Goal: Task Accomplishment & Management: Manage account settings

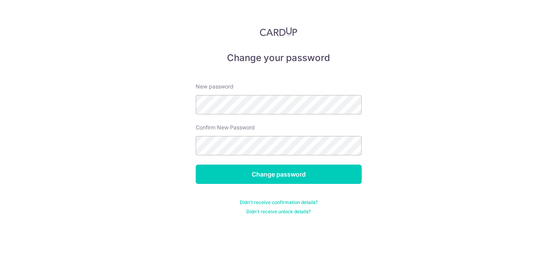
click at [277, 115] on form "New password Confirm New Password Change password Didn't receive confirmation d…" at bounding box center [279, 143] width 166 height 141
click at [196, 164] on input "Change password" at bounding box center [279, 173] width 166 height 19
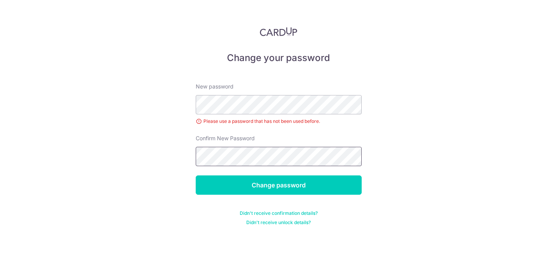
click at [196, 175] on input "Change password" at bounding box center [279, 184] width 166 height 19
click at [407, 214] on div "Change your password New password Please use a password that has not been used …" at bounding box center [278, 136] width 557 height 272
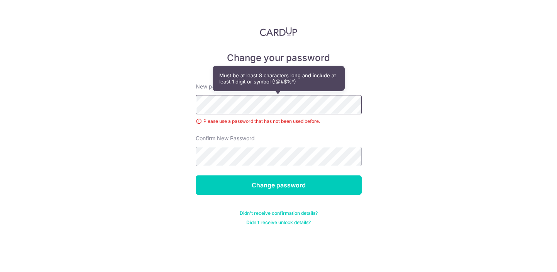
click at [196, 175] on input "Change password" at bounding box center [279, 184] width 166 height 19
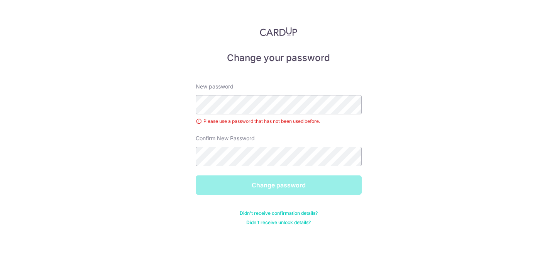
click at [212, 182] on div "Change password" at bounding box center [278, 184] width 175 height 19
click at [221, 187] on div "Change password" at bounding box center [278, 184] width 175 height 19
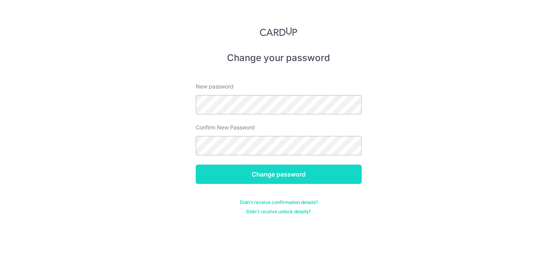
click at [224, 173] on input "Change password" at bounding box center [279, 173] width 166 height 19
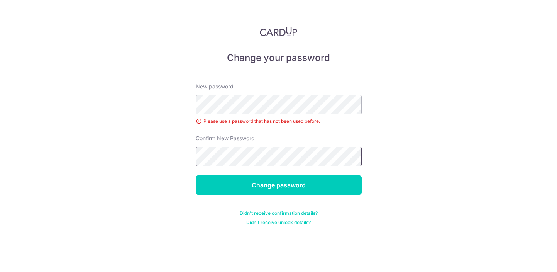
click at [196, 175] on input "Change password" at bounding box center [279, 184] width 166 height 19
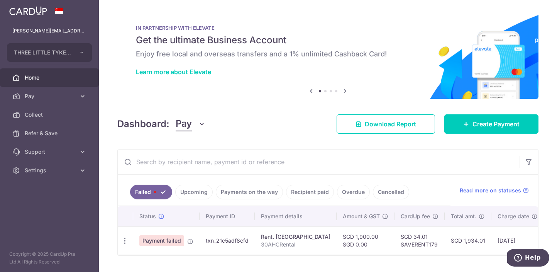
scroll to position [20, 0]
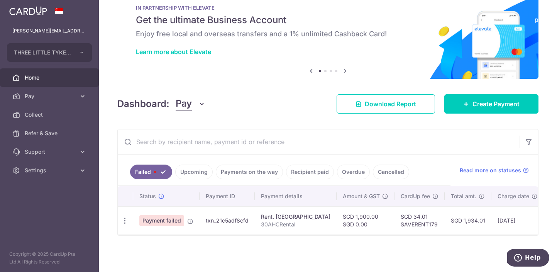
click at [247, 174] on link "Payments on the way" at bounding box center [249, 171] width 67 height 15
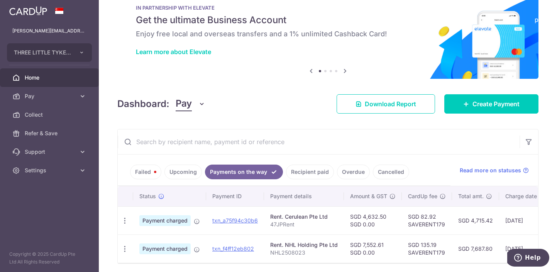
click at [308, 175] on link "Recipient paid" at bounding box center [310, 171] width 48 height 15
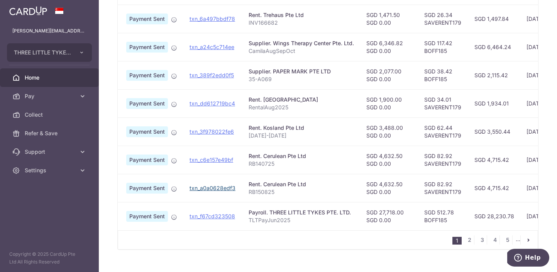
scroll to position [0, 0]
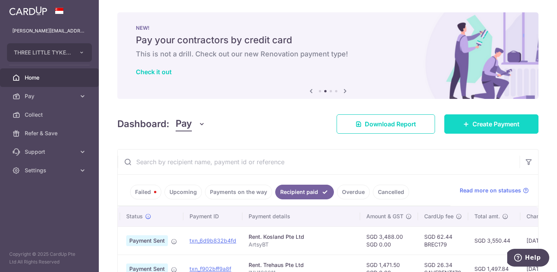
click at [474, 117] on link "Create Payment" at bounding box center [491, 123] width 94 height 19
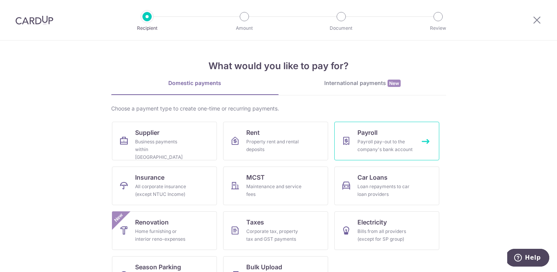
click at [363, 144] on div "Payroll pay-out to the company's bank account" at bounding box center [385, 145] width 56 height 15
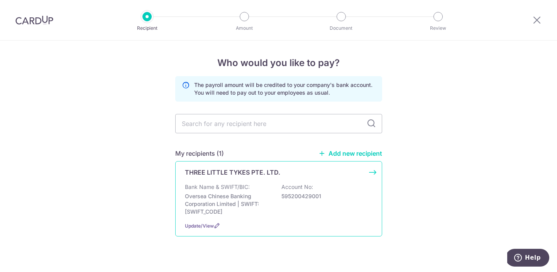
click at [216, 192] on div "Bank Name & SWIFT/BIC: Oversea Chinese Banking Corporation Limited | SWIFT: OCB…" at bounding box center [278, 199] width 187 height 32
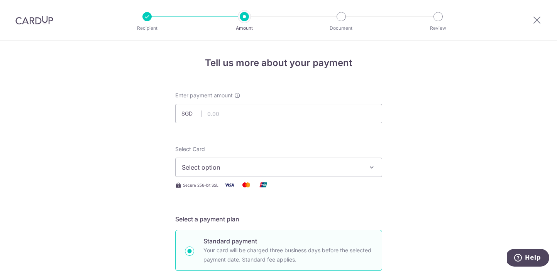
scroll to position [34, 0]
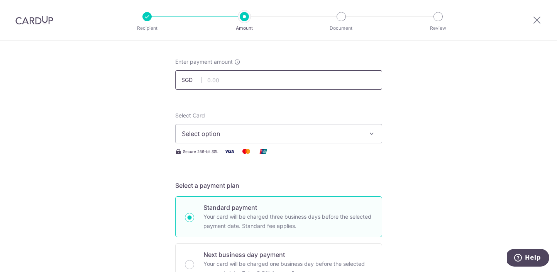
click at [229, 83] on input "text" at bounding box center [278, 79] width 207 height 19
type input "15,243.00"
click at [236, 131] on span "Select option" at bounding box center [272, 133] width 180 height 9
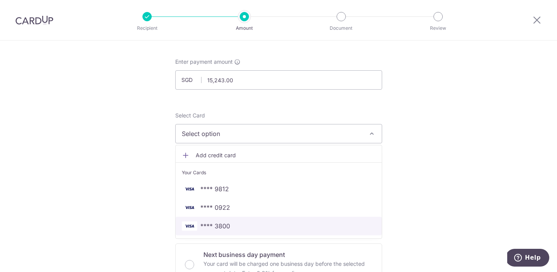
click at [224, 221] on link "**** 3800" at bounding box center [279, 225] width 206 height 19
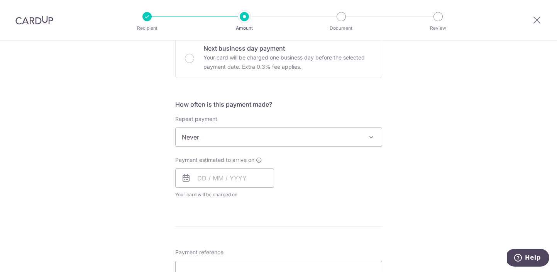
scroll to position [261, 0]
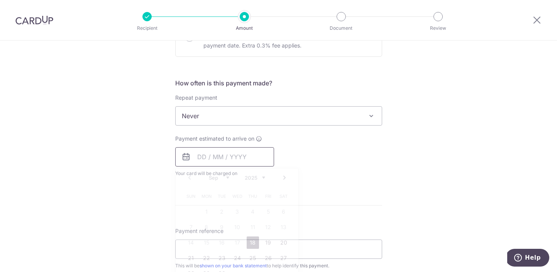
click at [218, 158] on input "text" at bounding box center [224, 156] width 99 height 19
click at [253, 247] on link "18" at bounding box center [253, 242] width 12 height 12
type input "18/09/2025"
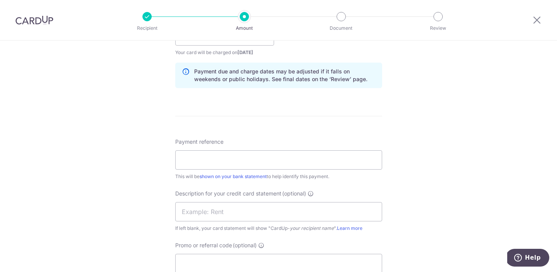
scroll to position [398, 0]
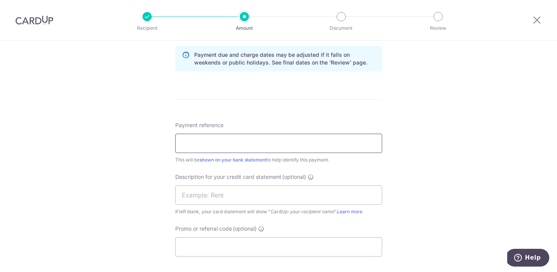
click at [250, 147] on input "Payment reference" at bounding box center [278, 142] width 207 height 19
type input "TLTAug12025"
click at [204, 197] on input "text" at bounding box center [278, 194] width 207 height 19
click at [188, 145] on input "TLTAug12025" at bounding box center [278, 142] width 207 height 19
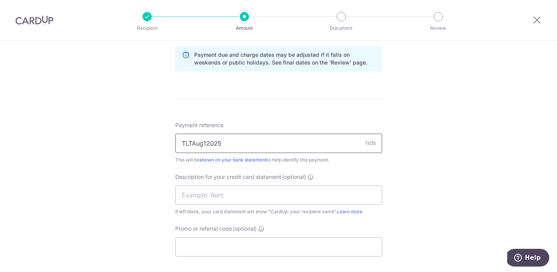
click at [188, 145] on input "TLTAug12025" at bounding box center [278, 142] width 207 height 19
click at [187, 200] on input "text" at bounding box center [278, 194] width 207 height 19
paste input "TLTAug12025"
type input "TLTAug12025"
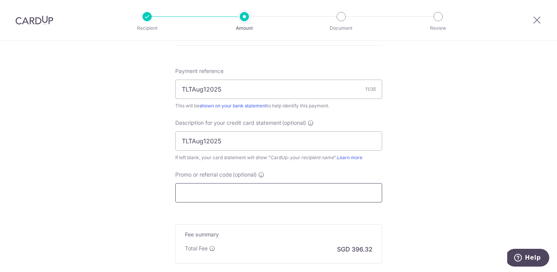
click at [225, 194] on input "Promo or referral code (optional)" at bounding box center [278, 192] width 207 height 19
paste input "BOFF185"
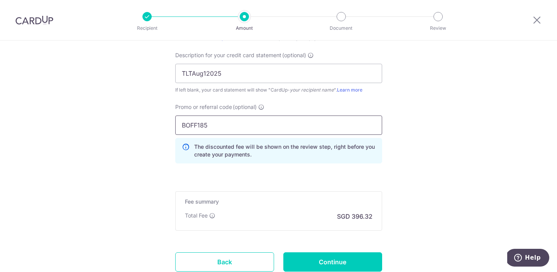
scroll to position [577, 0]
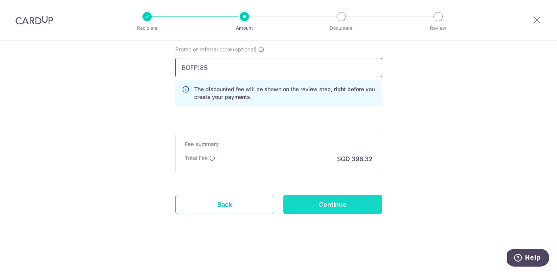
type input "BOFF185"
click at [304, 212] on input "Continue" at bounding box center [332, 203] width 99 height 19
type input "Create Schedule"
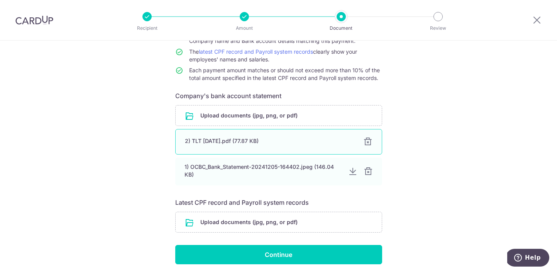
scroll to position [116, 0]
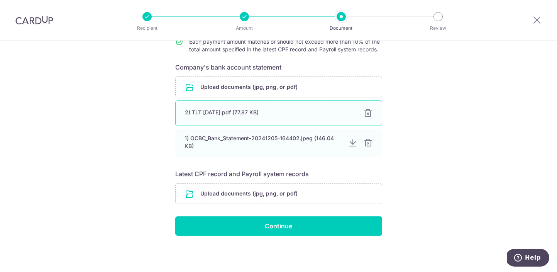
click at [367, 116] on div at bounding box center [367, 112] width 9 height 9
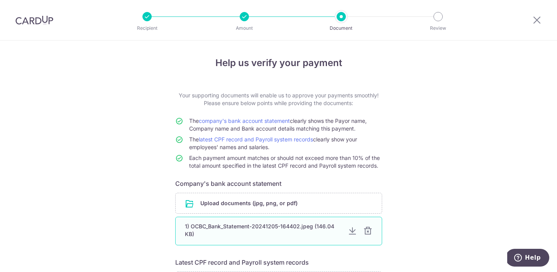
scroll to position [88, 0]
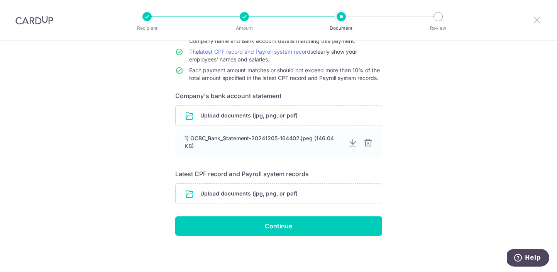
click at [533, 21] on icon at bounding box center [536, 20] width 9 height 10
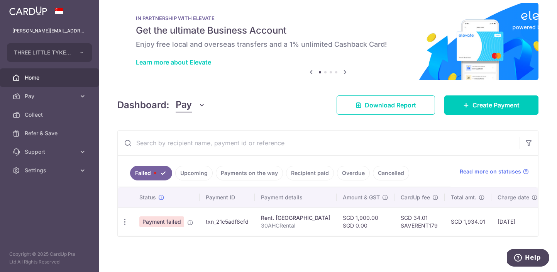
click at [474, 117] on div "× Pause Schedule Pause all future payments in this series Pause just this one p…" at bounding box center [328, 136] width 458 height 272
click at [473, 110] on link "Create Payment" at bounding box center [491, 104] width 94 height 19
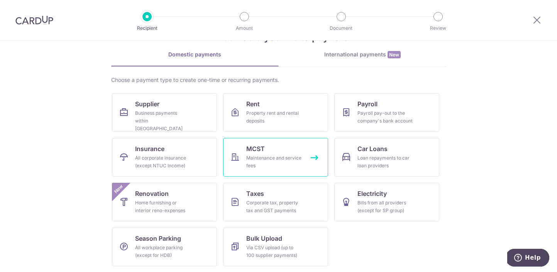
scroll to position [29, 0]
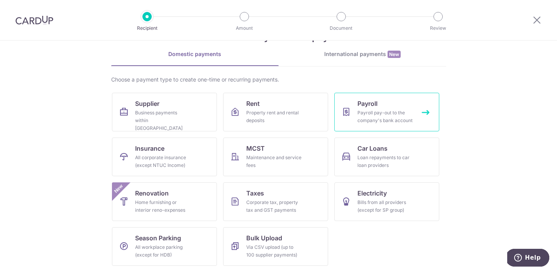
click at [370, 121] on div "Payroll pay-out to the company's bank account" at bounding box center [385, 116] width 56 height 15
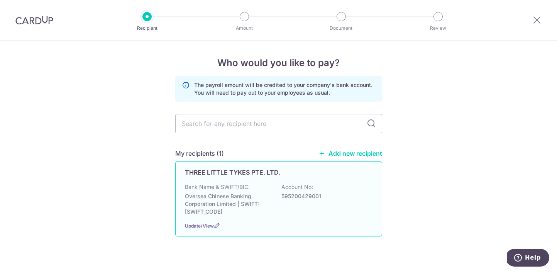
scroll to position [13, 0]
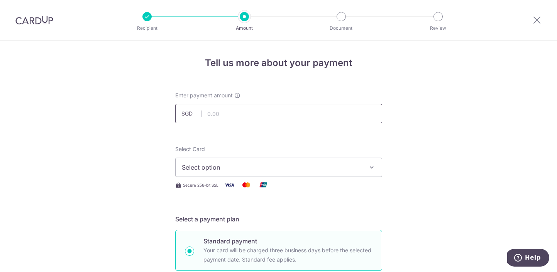
click at [233, 105] on input "text" at bounding box center [278, 113] width 207 height 19
type input "20,000.00"
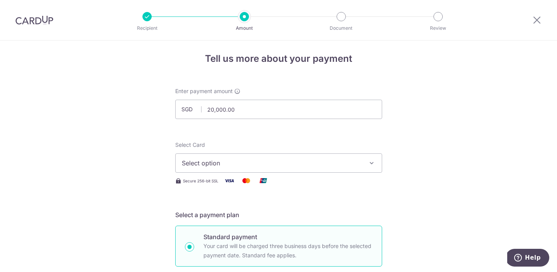
click at [278, 155] on button "Select option" at bounding box center [278, 162] width 207 height 19
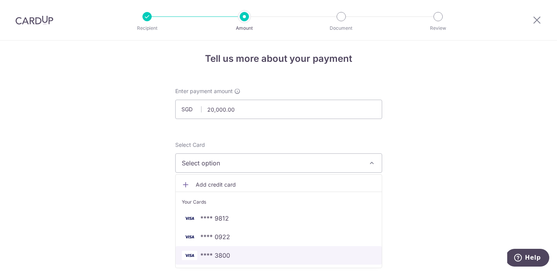
click at [233, 254] on span "**** 3800" at bounding box center [279, 254] width 194 height 9
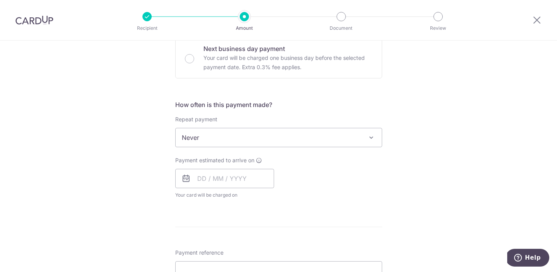
scroll to position [262, 0]
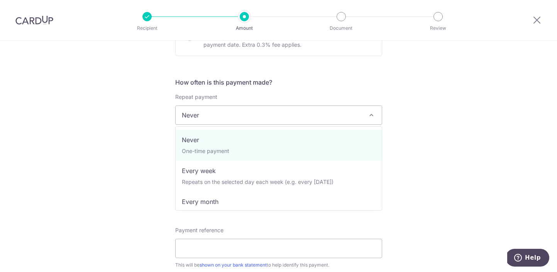
click at [236, 120] on span "Never" at bounding box center [279, 115] width 206 height 19
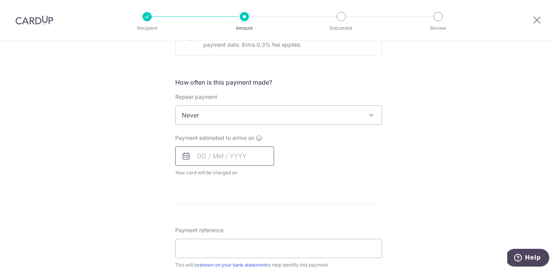
click at [217, 161] on input "text" at bounding box center [224, 155] width 99 height 19
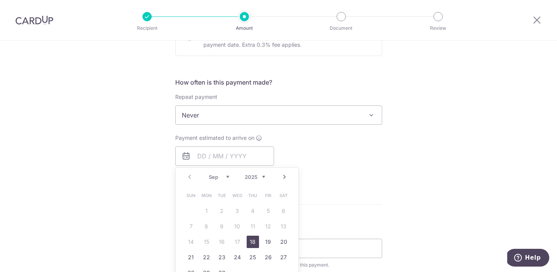
click at [255, 242] on link "18" at bounding box center [253, 241] width 12 height 12
type input "18/09/2025"
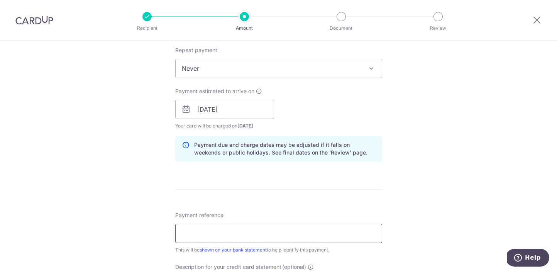
scroll to position [314, 0]
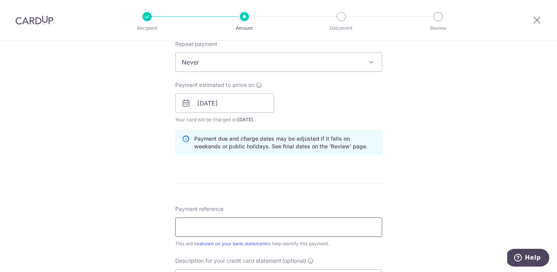
click at [224, 224] on input "Payment reference" at bounding box center [278, 226] width 207 height 19
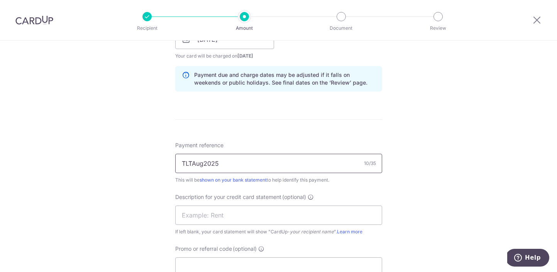
scroll to position [402, 0]
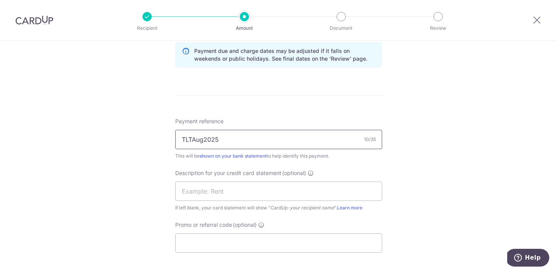
click at [204, 144] on input "TLTAug2025" at bounding box center [278, 139] width 207 height 19
type input "TLTAug2025"
click at [188, 194] on input "text" at bounding box center [278, 190] width 207 height 19
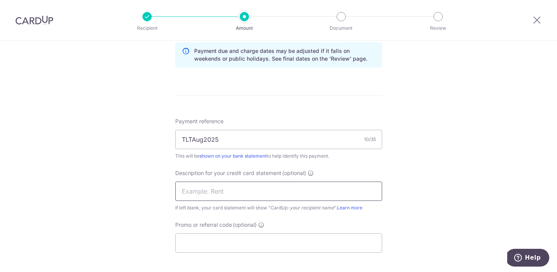
paste input "TLTAug2025"
type input "TLTAug2025"
click at [227, 234] on input "Promo or referral code (optional)" at bounding box center [278, 242] width 207 height 19
paste input "BOFF185"
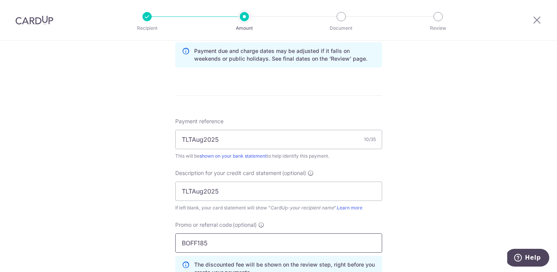
scroll to position [577, 0]
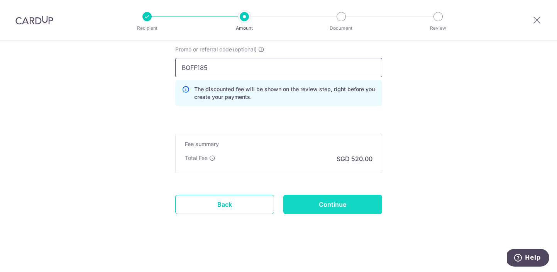
type input "BOFF185"
click at [350, 198] on input "Continue" at bounding box center [332, 203] width 99 height 19
type input "Create Schedule"
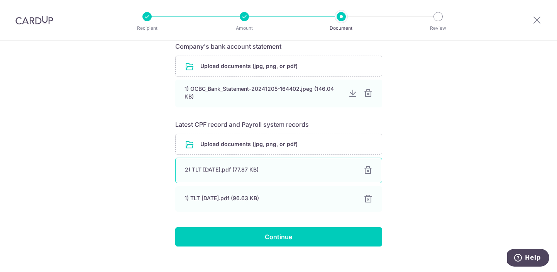
scroll to position [148, 0]
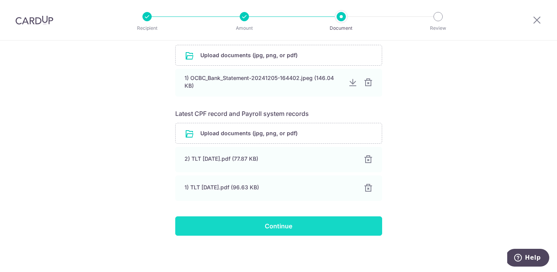
click at [247, 228] on input "Continue" at bounding box center [278, 225] width 207 height 19
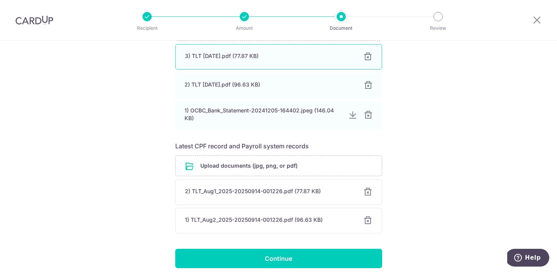
scroll to position [174, 0]
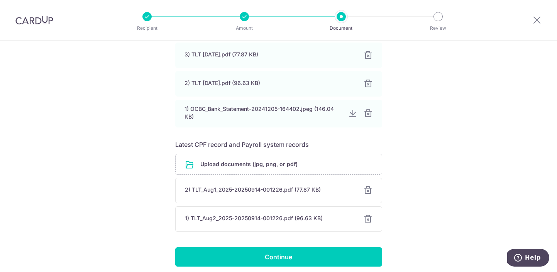
click at [367, 191] on div at bounding box center [367, 190] width 9 height 9
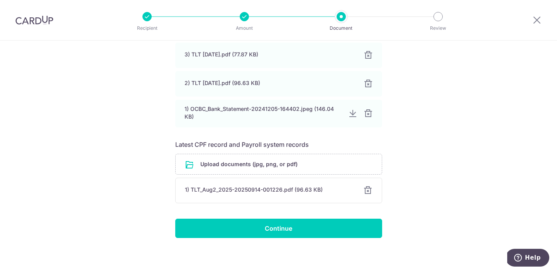
click at [367, 191] on div at bounding box center [367, 190] width 9 height 9
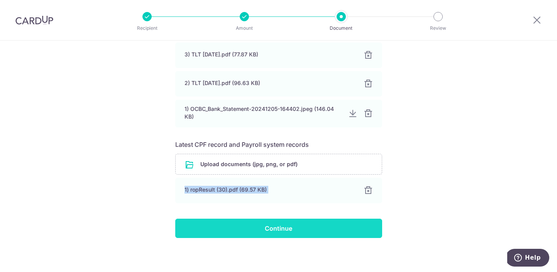
click at [252, 236] on input "Continue" at bounding box center [278, 227] width 207 height 19
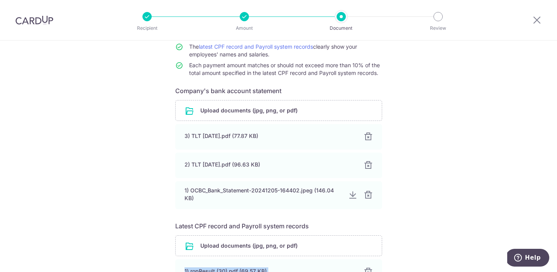
scroll to position [176, 0]
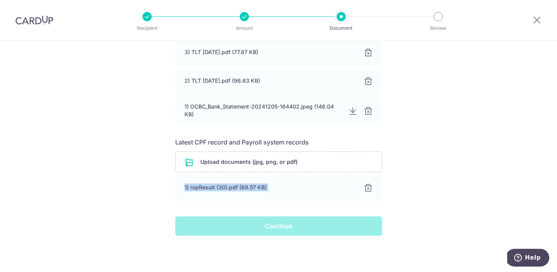
click at [423, 203] on div "Help us verify your payment Your supporting documents will enable us to approve…" at bounding box center [278, 67] width 557 height 407
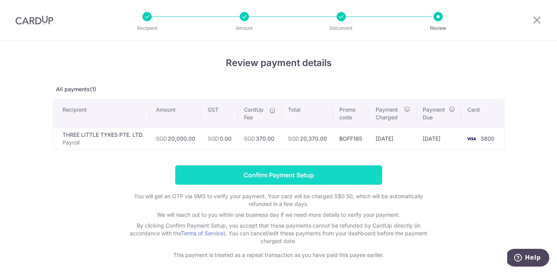
click at [334, 176] on input "Confirm Payment Setup" at bounding box center [278, 174] width 207 height 19
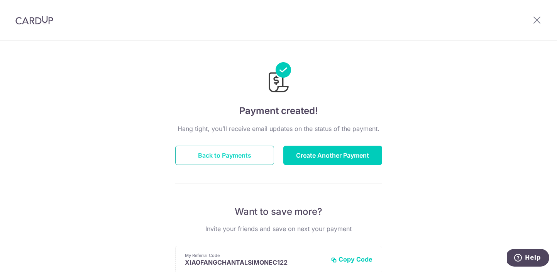
click at [231, 154] on button "Back to Payments" at bounding box center [224, 154] width 99 height 19
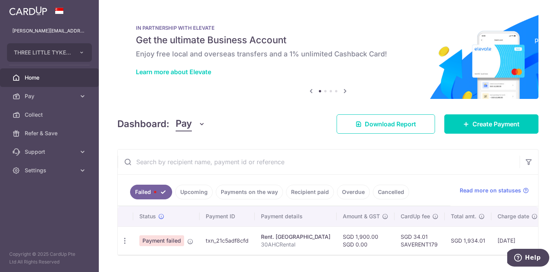
scroll to position [11, 0]
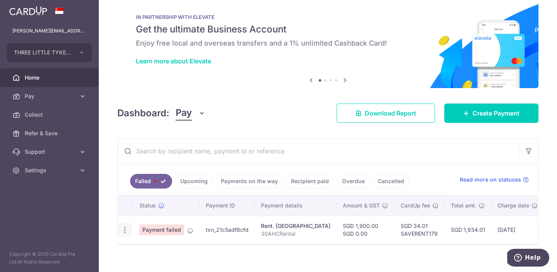
click at [123, 227] on icon "button" at bounding box center [125, 230] width 8 height 8
click at [140, 250] on span "Update payment" at bounding box center [166, 250] width 52 height 9
radio input "true"
type input "1,900.00"
type input "0.00"
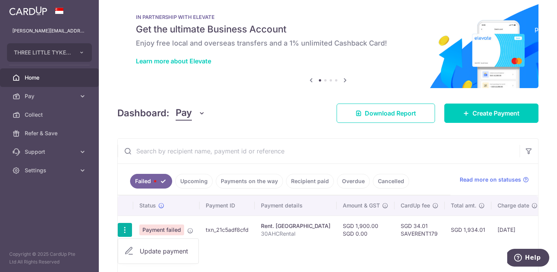
type input "30AHCRental"
type input "SAVERENT179"
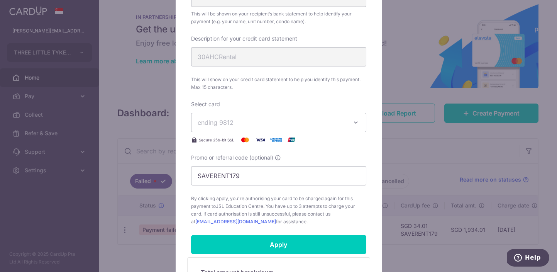
scroll to position [285, 0]
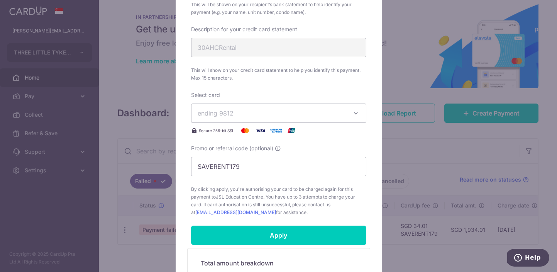
click at [255, 106] on button "ending 9812" at bounding box center [278, 112] width 175 height 19
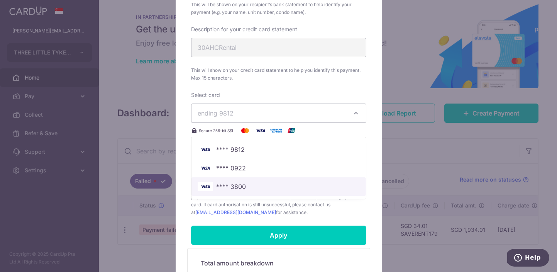
click at [246, 184] on span "**** 3800" at bounding box center [279, 186] width 162 height 9
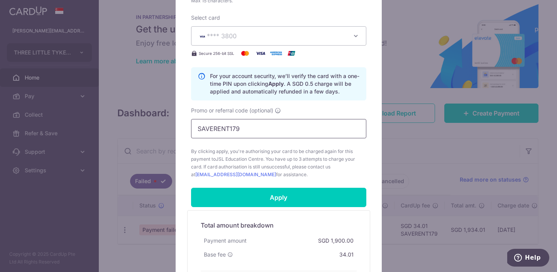
scroll to position [458, 0]
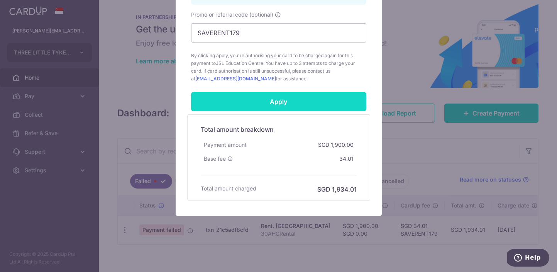
click at [276, 98] on input "Apply" at bounding box center [278, 101] width 175 height 19
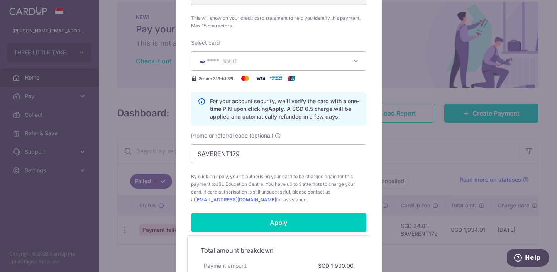
scroll to position [398, 0]
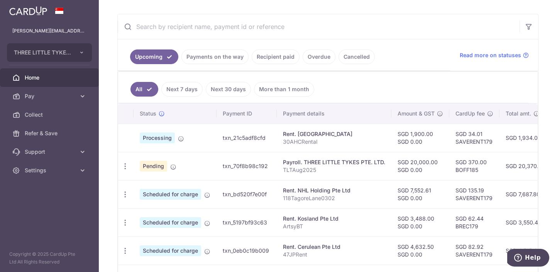
scroll to position [298, 0]
